Goal: Go to known website: Access a specific website the user already knows

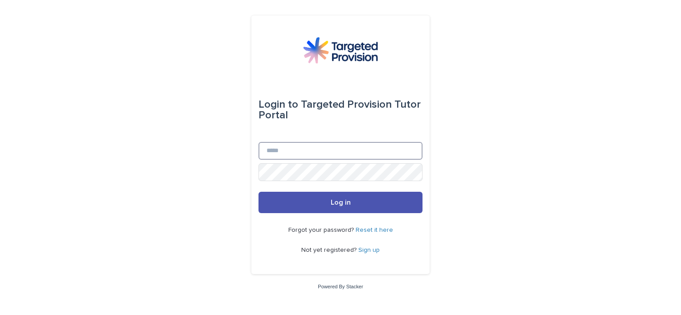
click at [328, 144] on input "Email" at bounding box center [340, 151] width 164 height 18
type input "**********"
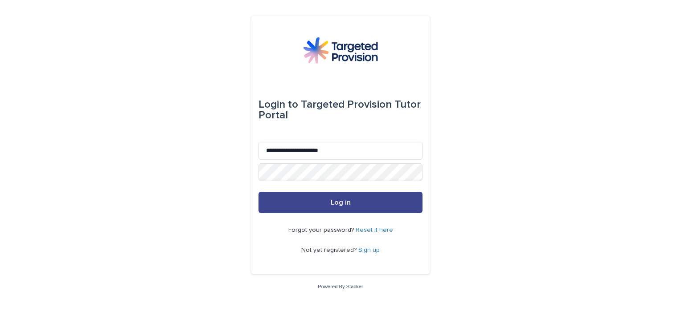
click at [356, 205] on button "Log in" at bounding box center [340, 202] width 164 height 21
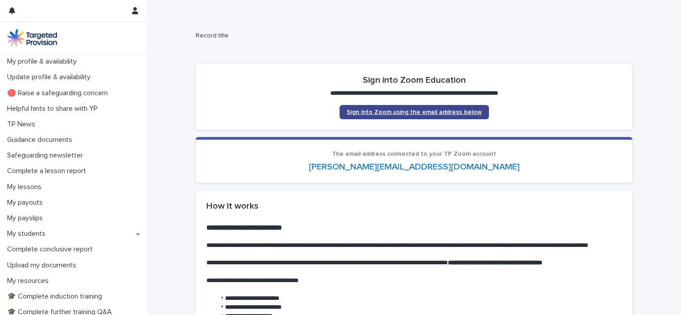
click at [394, 112] on span "Sign into Zoom using the email address below" at bounding box center [414, 112] width 135 height 6
